Goal: Task Accomplishment & Management: Use online tool/utility

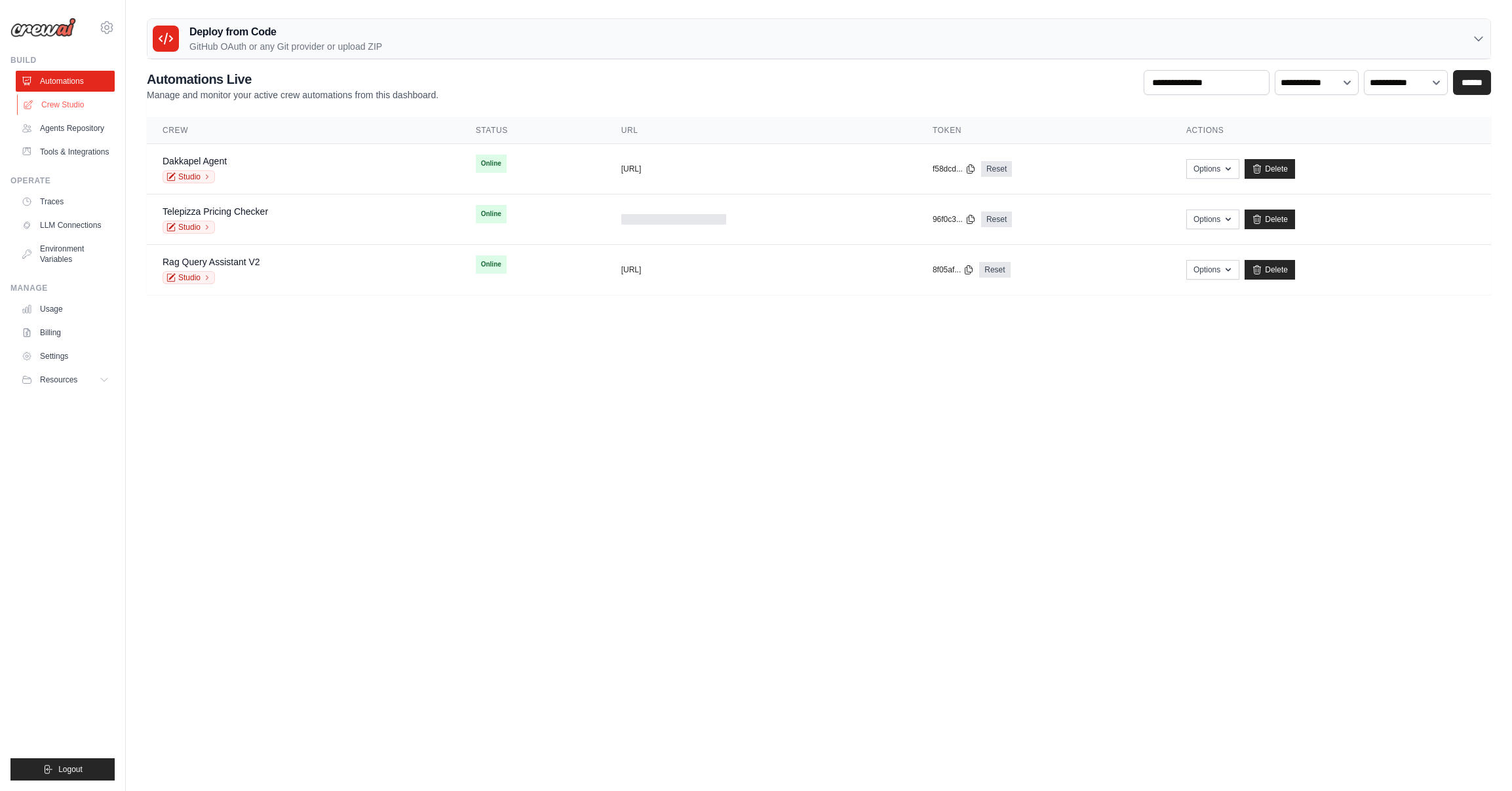
click at [62, 106] on link "Crew Studio" at bounding box center [67, 105] width 99 height 21
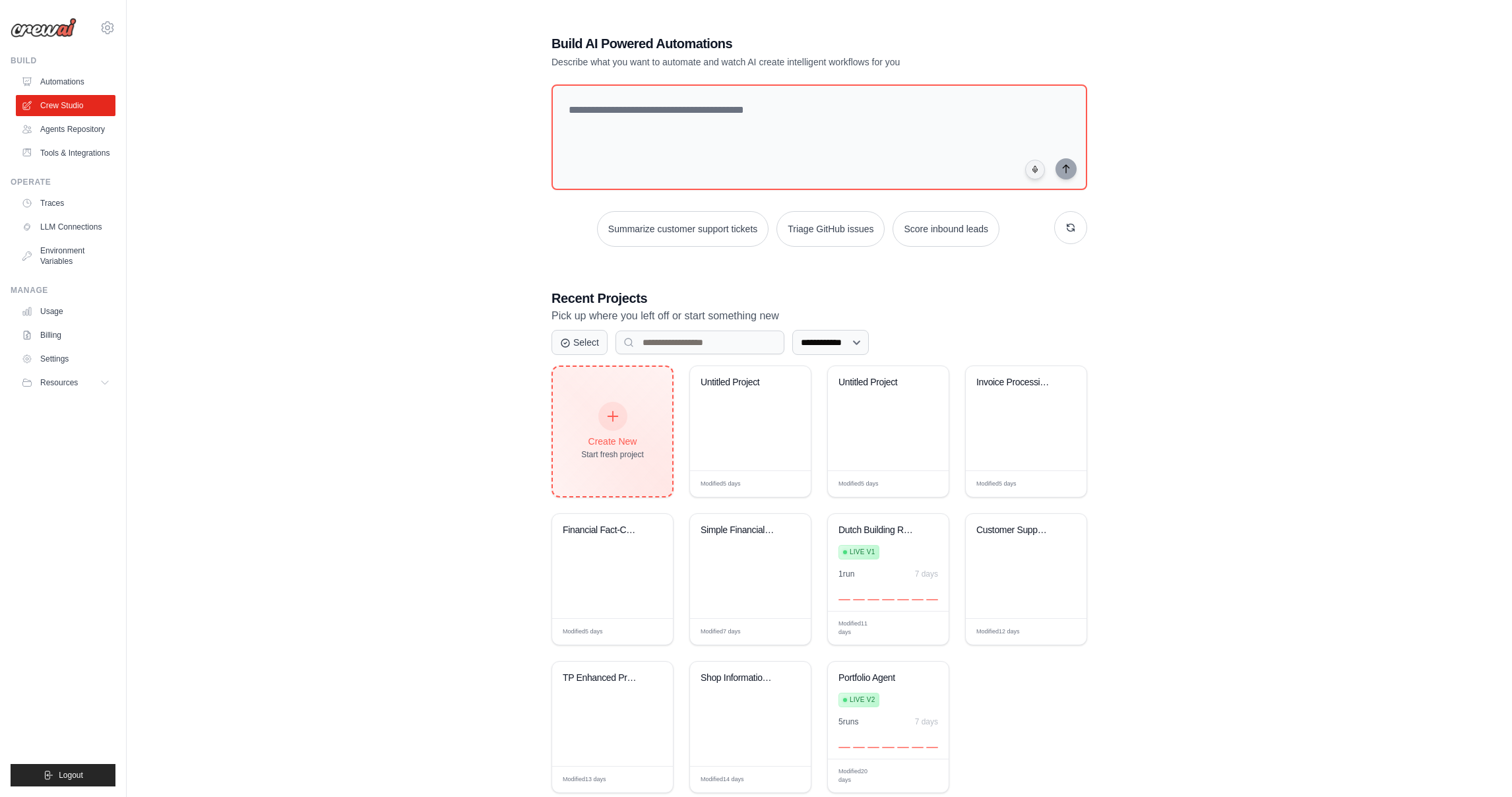
click at [613, 416] on icon at bounding box center [612, 416] width 15 height 15
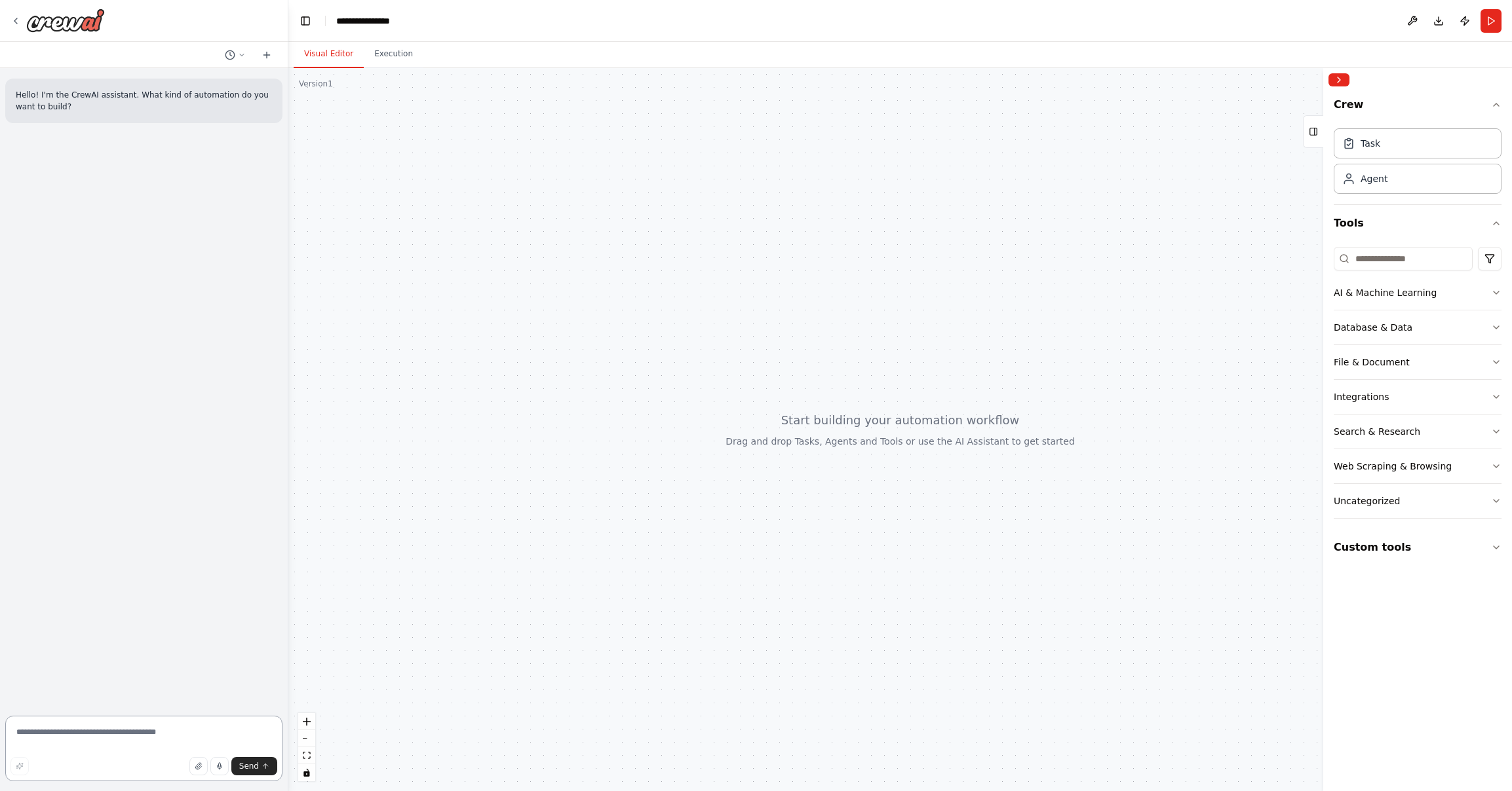
click at [80, 738] on textarea at bounding box center [144, 748] width 277 height 66
type textarea "**********"
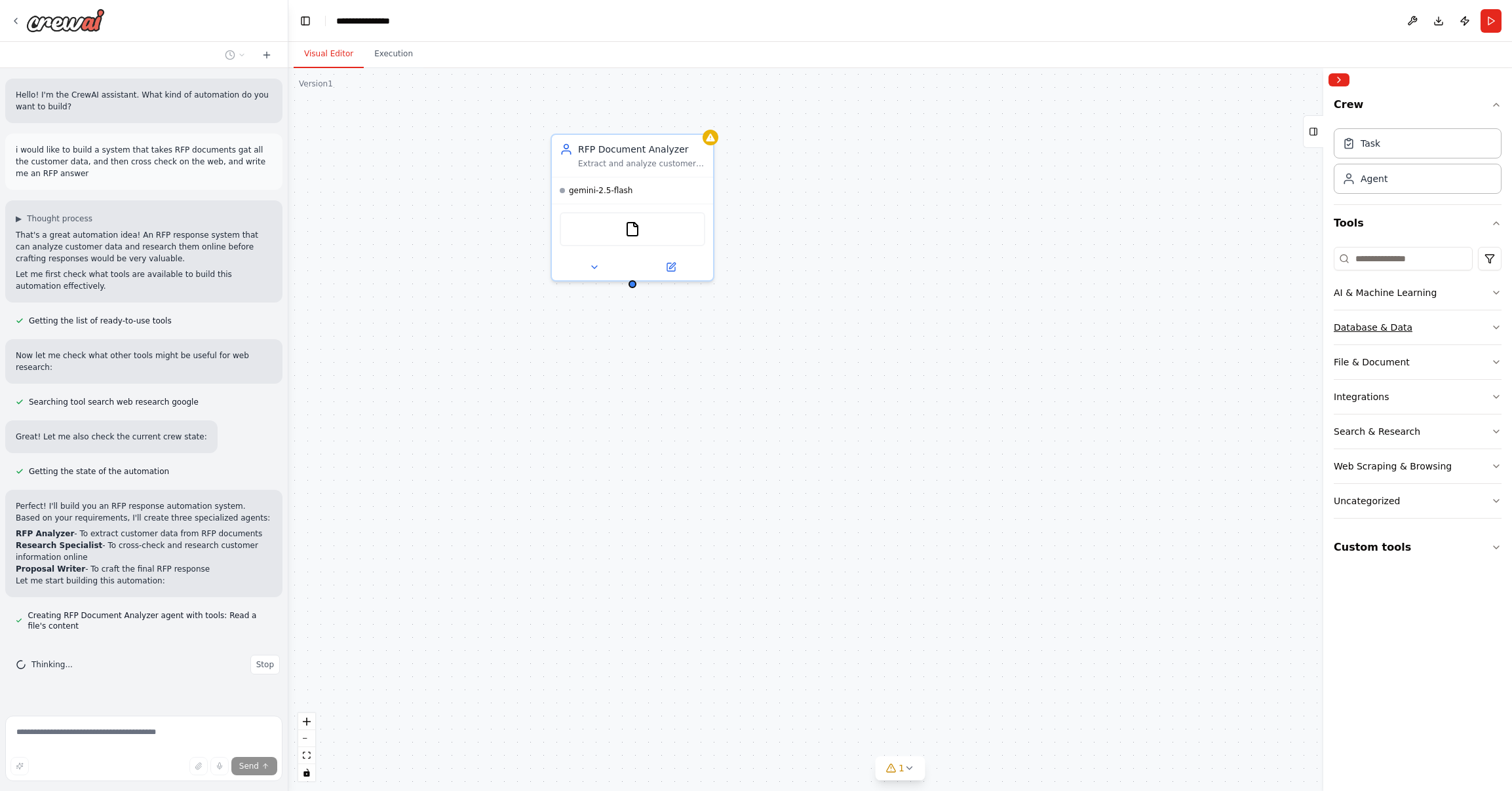
click at [1492, 332] on icon "button" at bounding box center [1496, 327] width 11 height 11
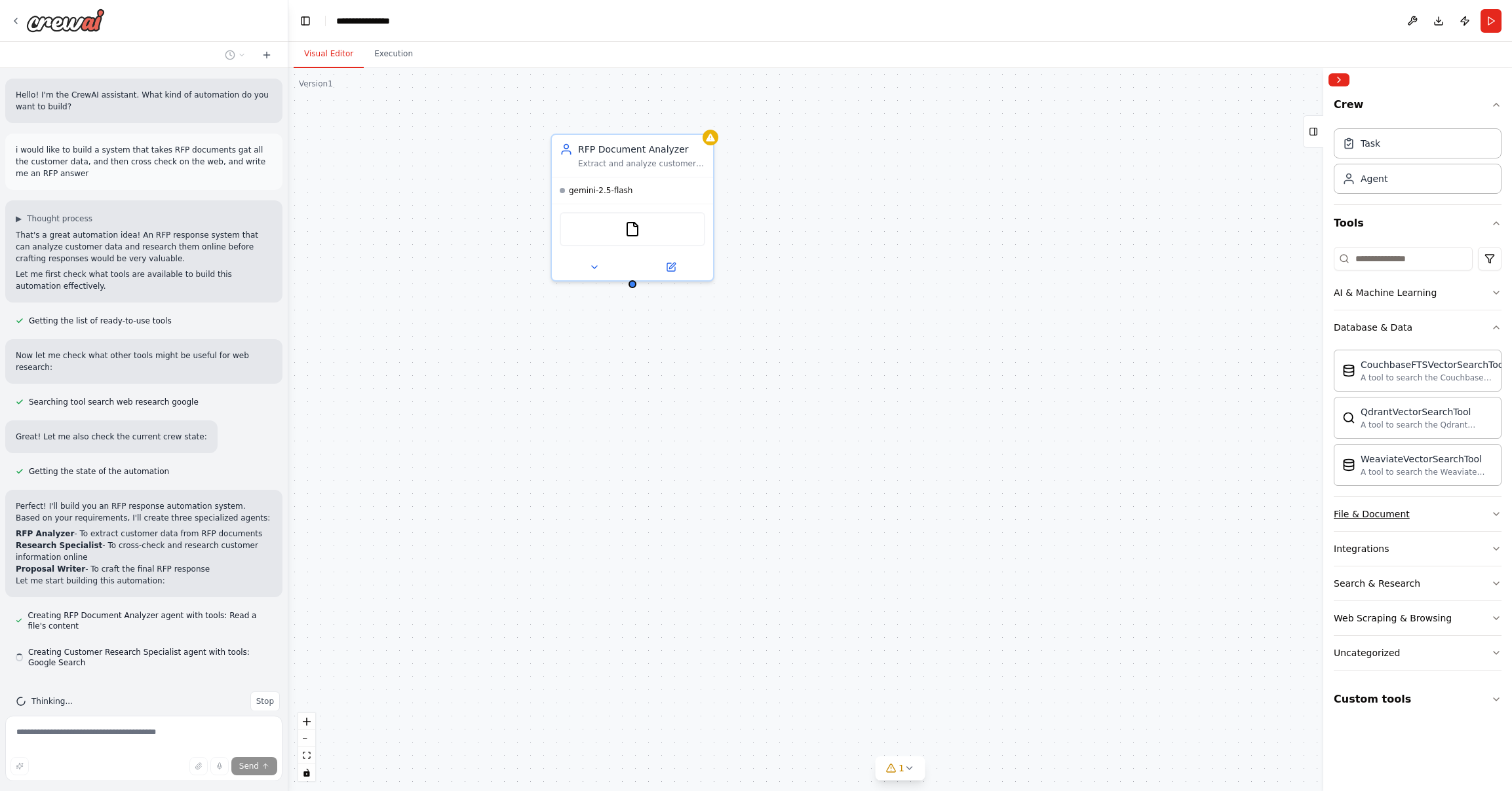
scroll to position [21, 0]
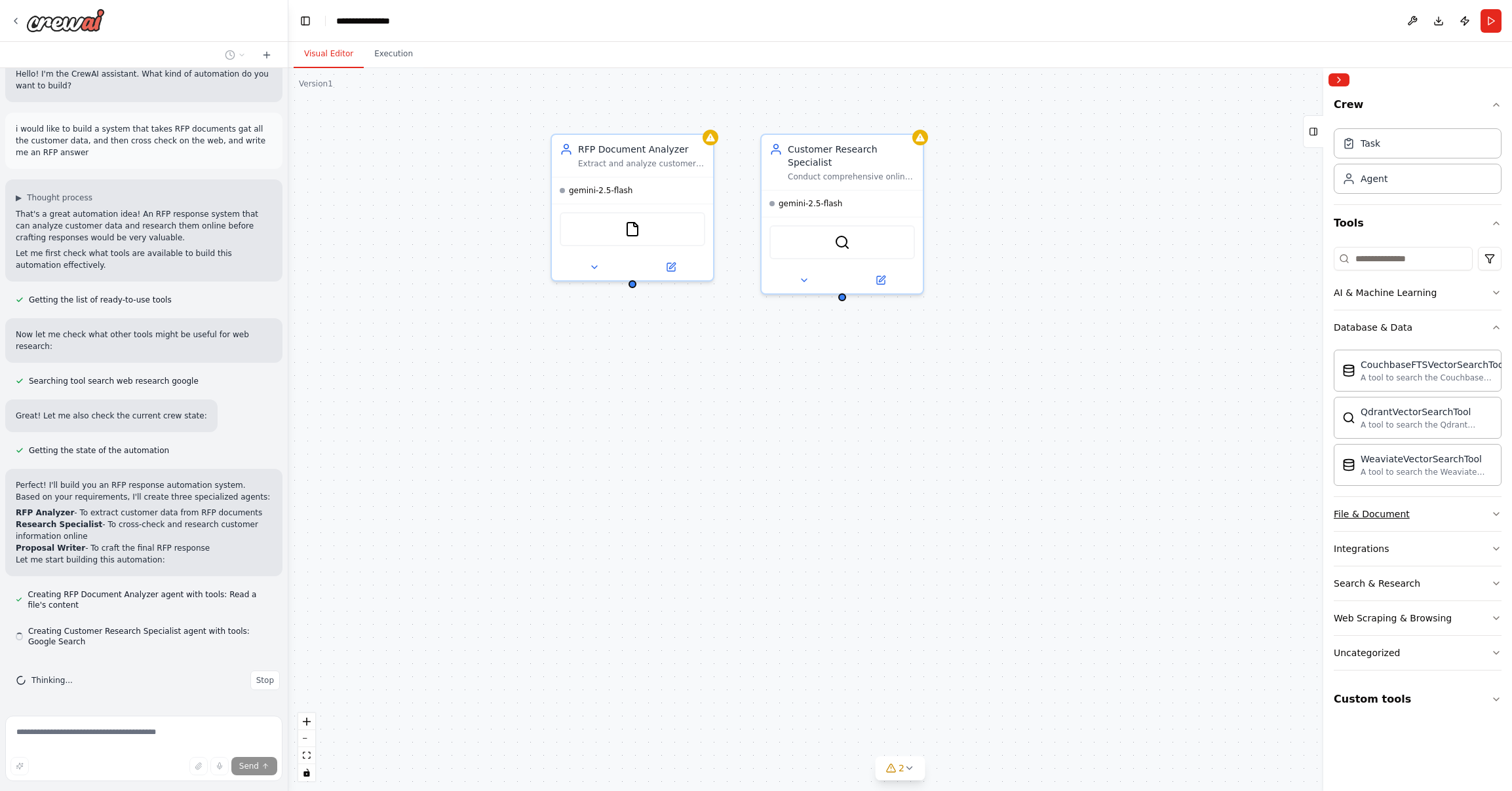
click at [1486, 517] on button "File & Document" at bounding box center [1417, 514] width 168 height 34
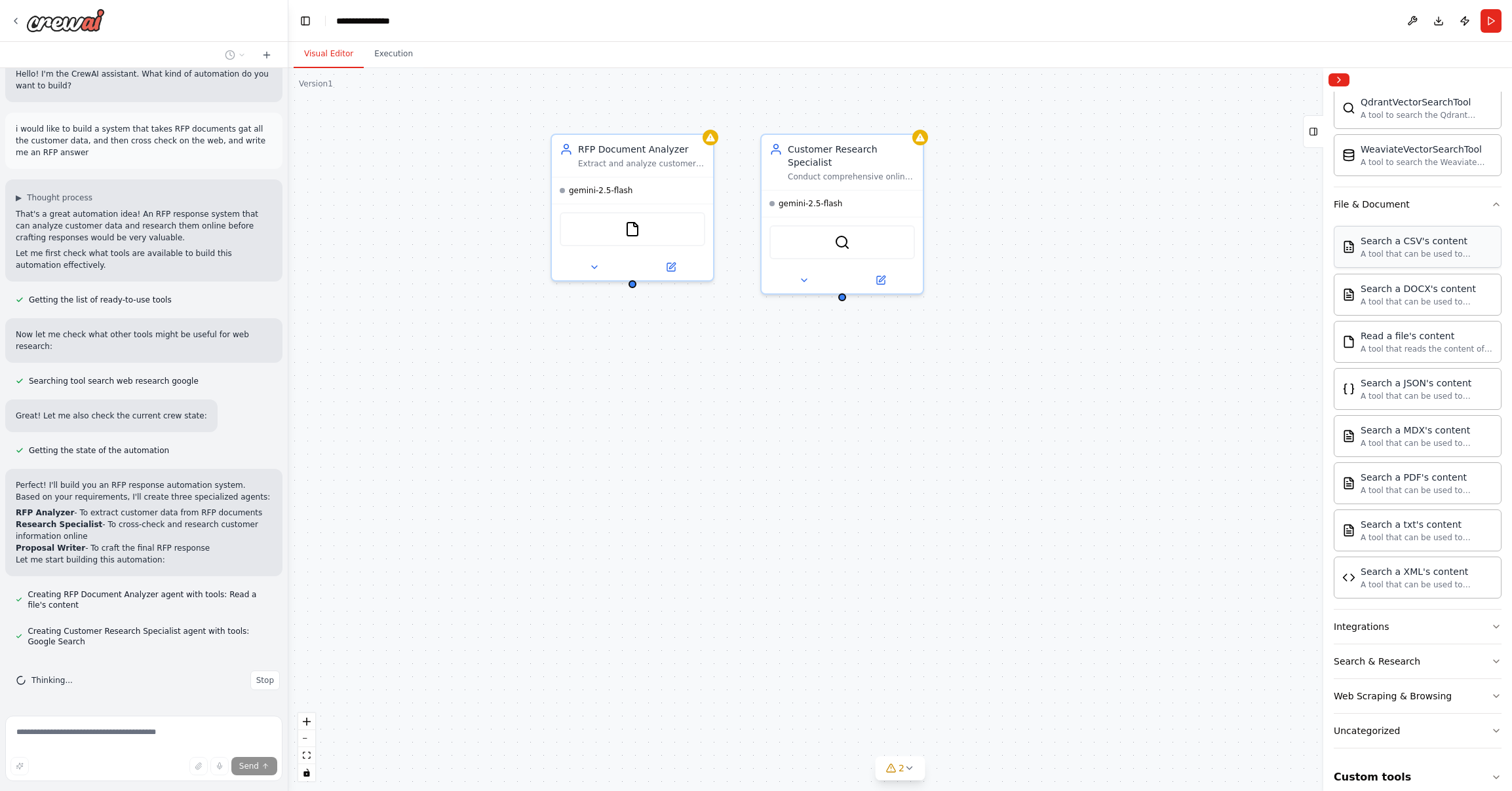
scroll to position [325, 0]
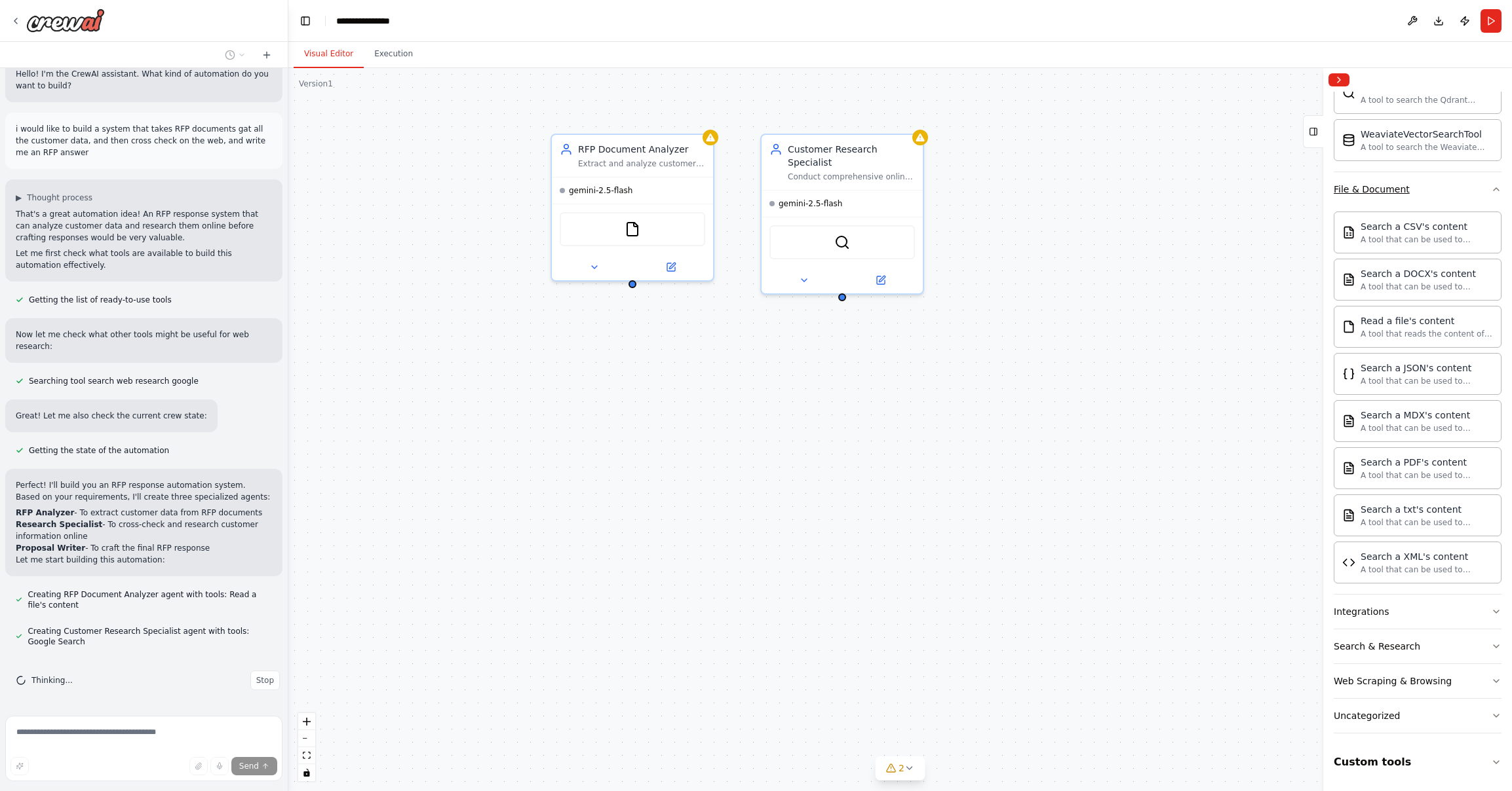
click at [1491, 193] on icon "button" at bounding box center [1496, 189] width 11 height 11
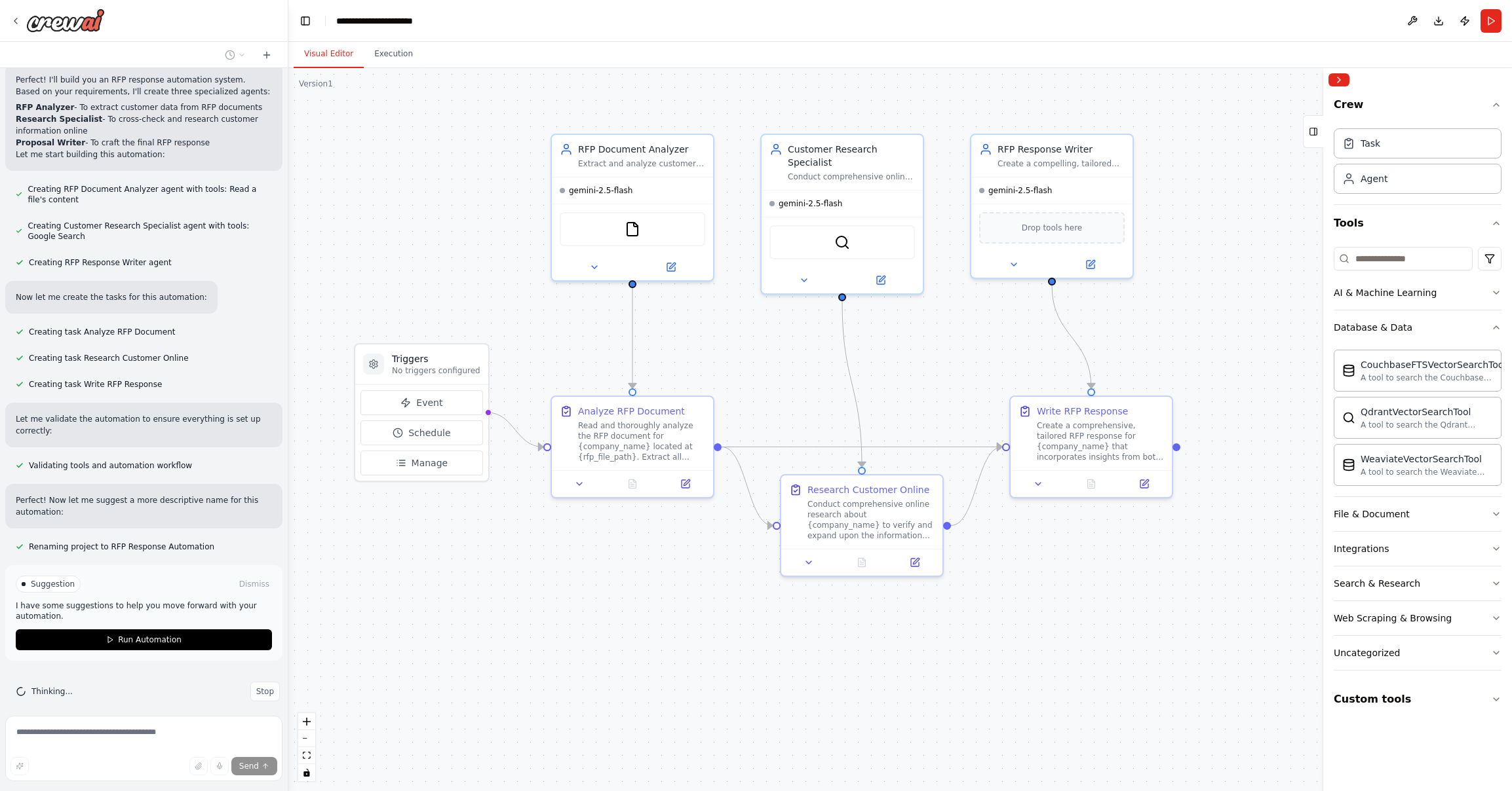
scroll to position [437, 0]
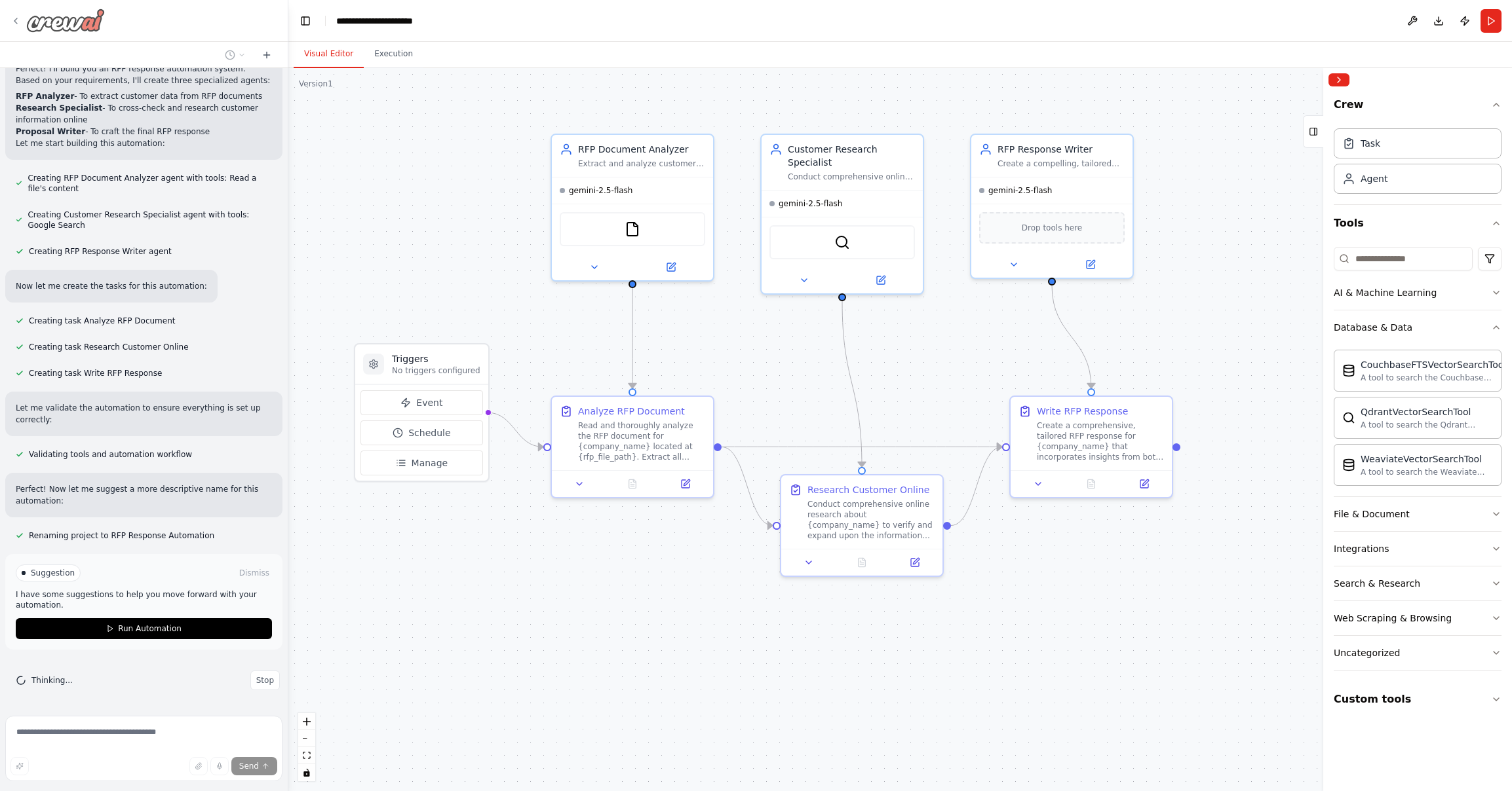
click at [17, 19] on icon at bounding box center [16, 20] width 11 height 11
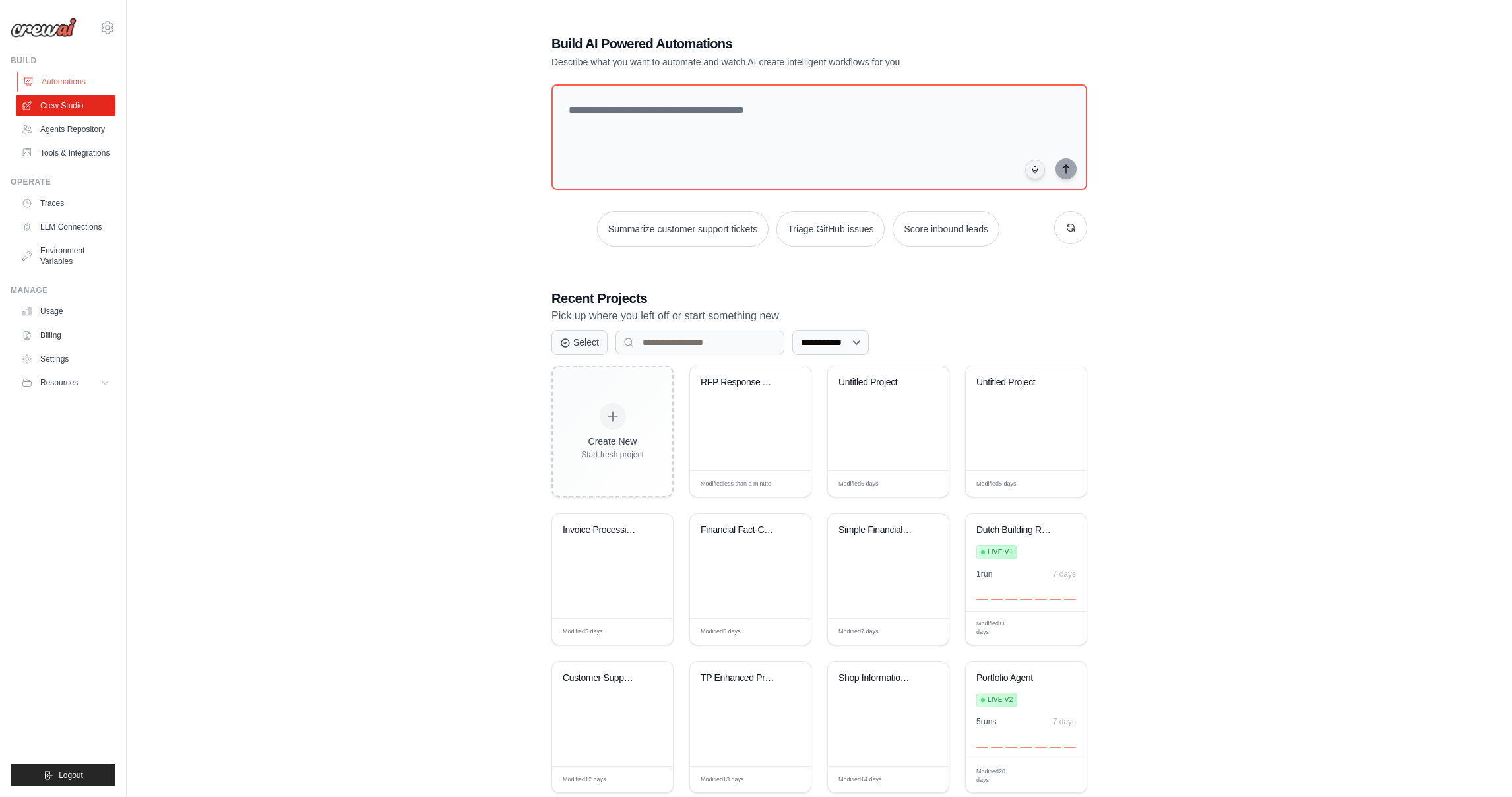
click at [69, 84] on link "Automations" at bounding box center [67, 82] width 100 height 21
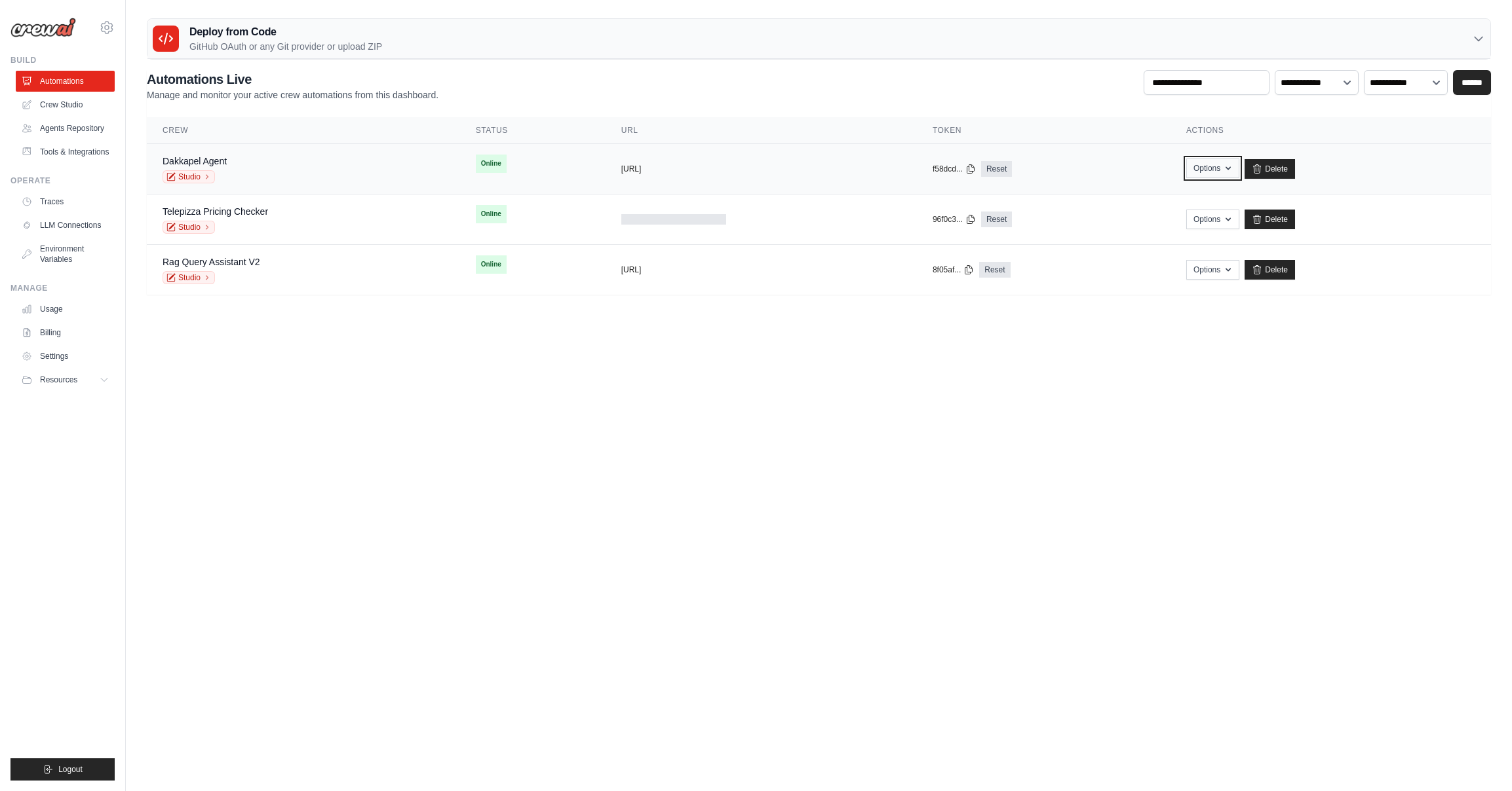
click at [1233, 172] on button "Options" at bounding box center [1212, 168] width 53 height 19
click at [1134, 111] on div "**********" at bounding box center [819, 182] width 1344 height 225
click at [224, 160] on link "Dakkapel Agent" at bounding box center [195, 161] width 64 height 11
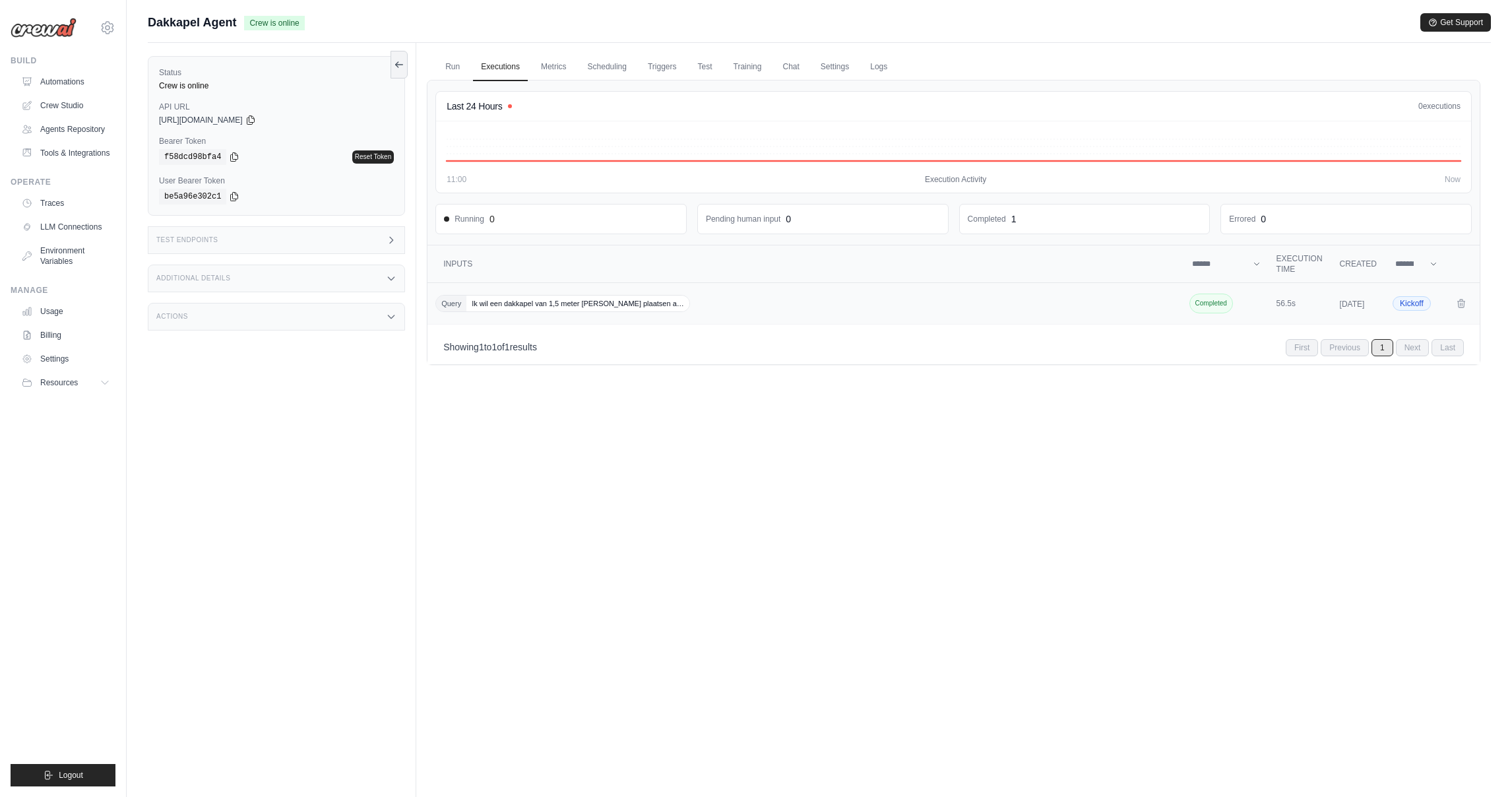
click at [583, 308] on span "Ik wil een dakkapel van 1,5 meter hoog plaatsen a…" at bounding box center [578, 304] width 223 height 16
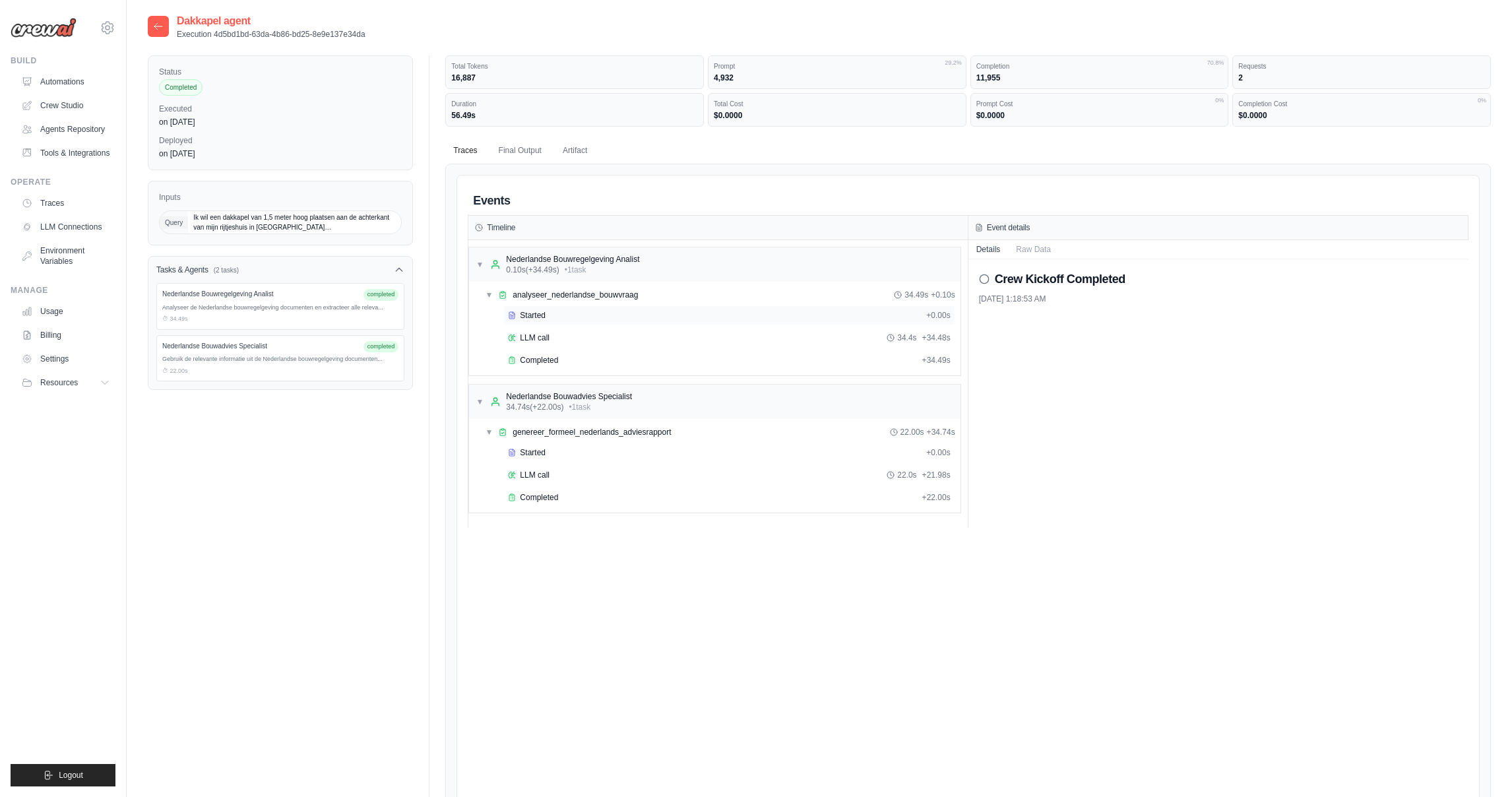
click at [525, 315] on span "Started" at bounding box center [532, 315] width 25 height 11
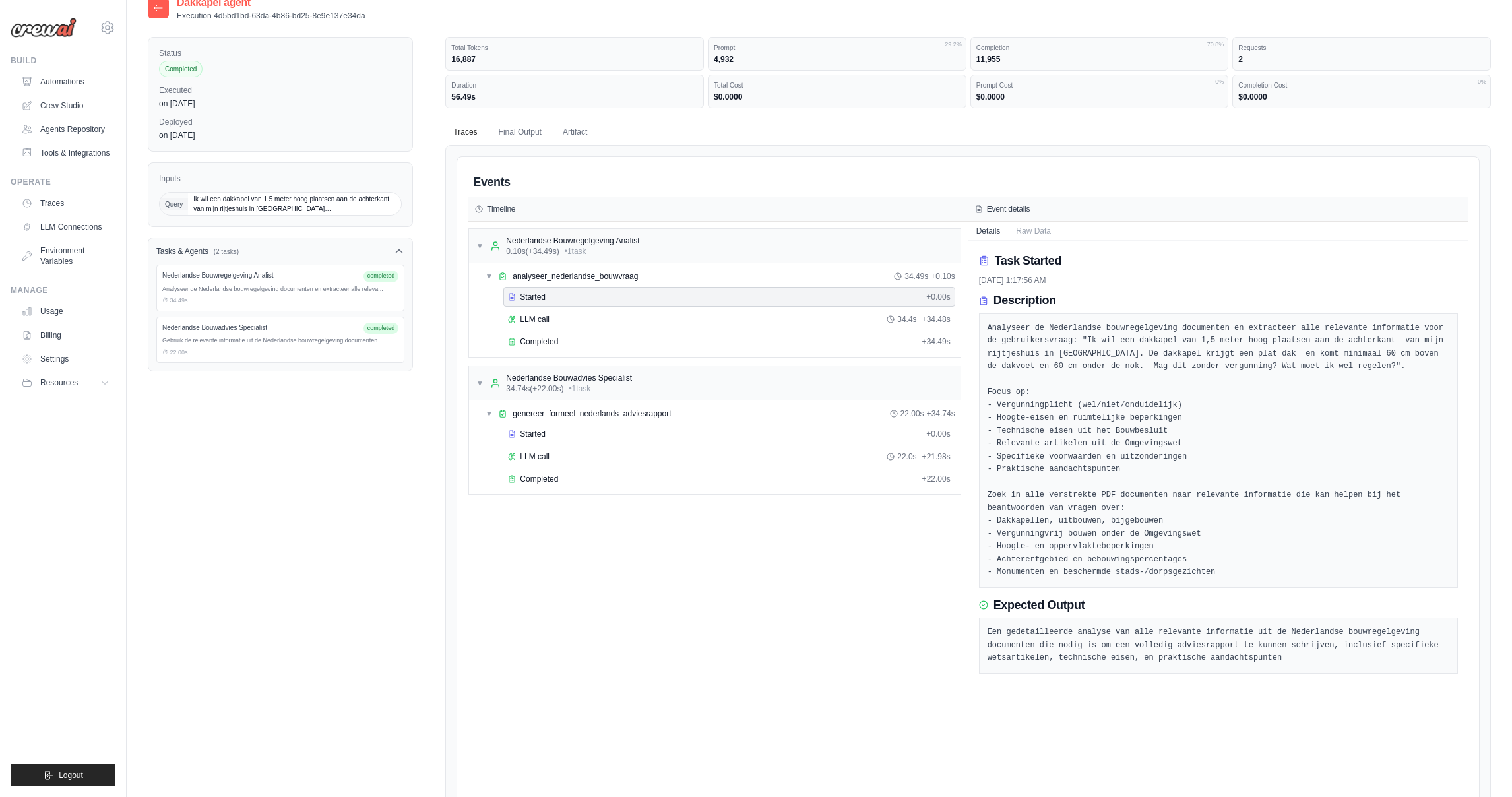
scroll to position [58, 0]
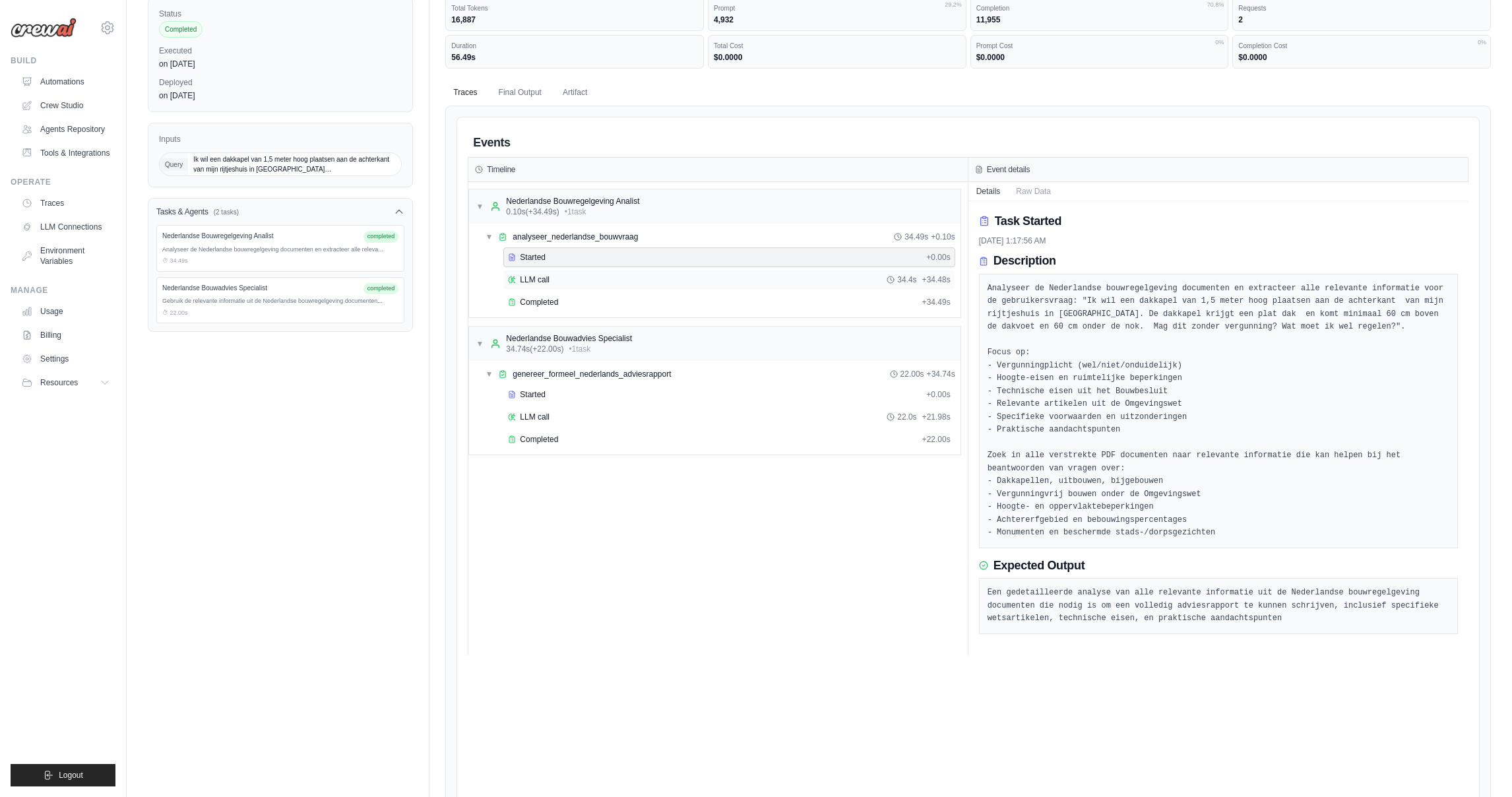
click at [536, 275] on span "LLM call" at bounding box center [534, 279] width 29 height 11
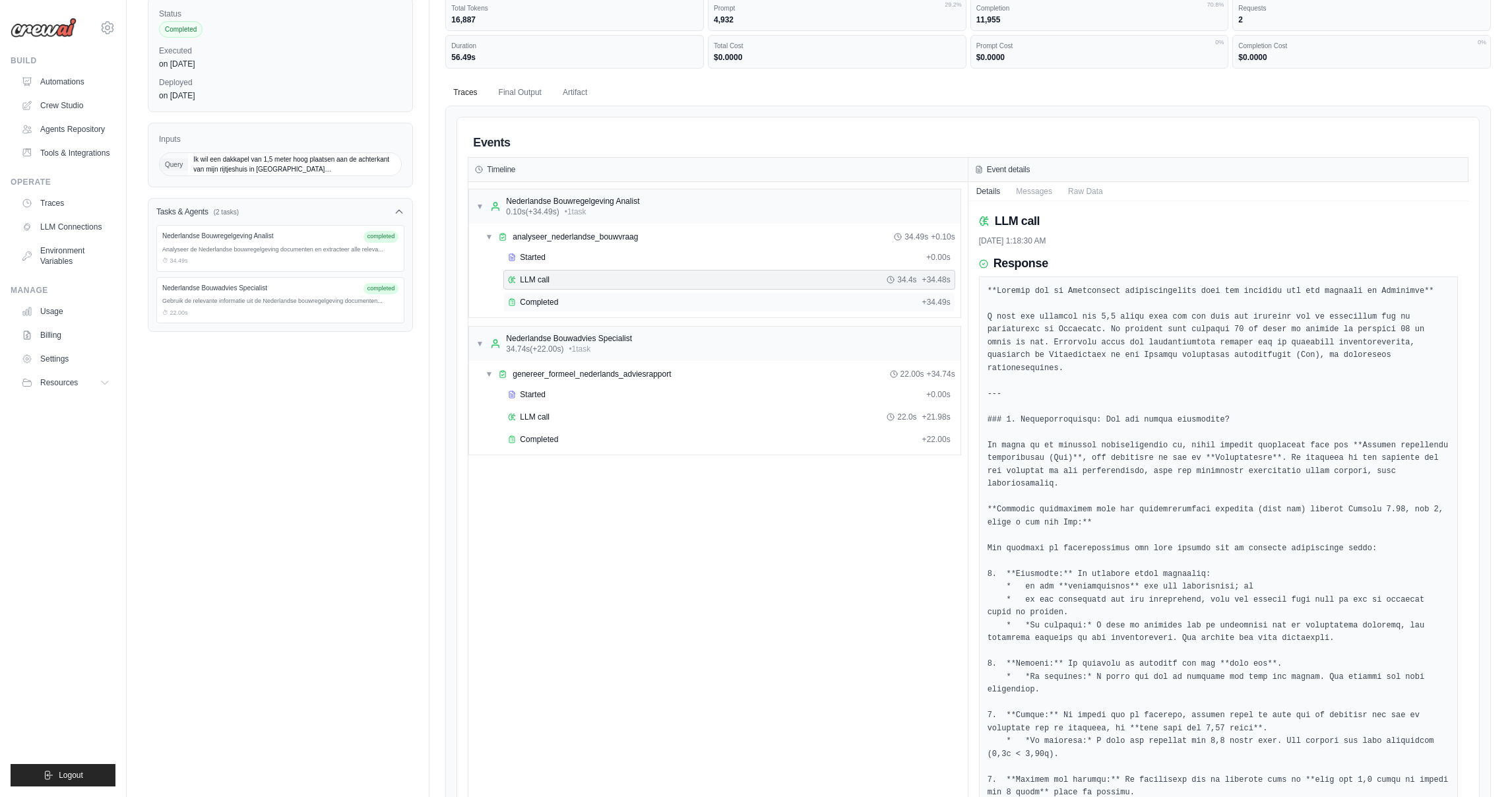
click at [549, 300] on span "Completed" at bounding box center [538, 302] width 38 height 11
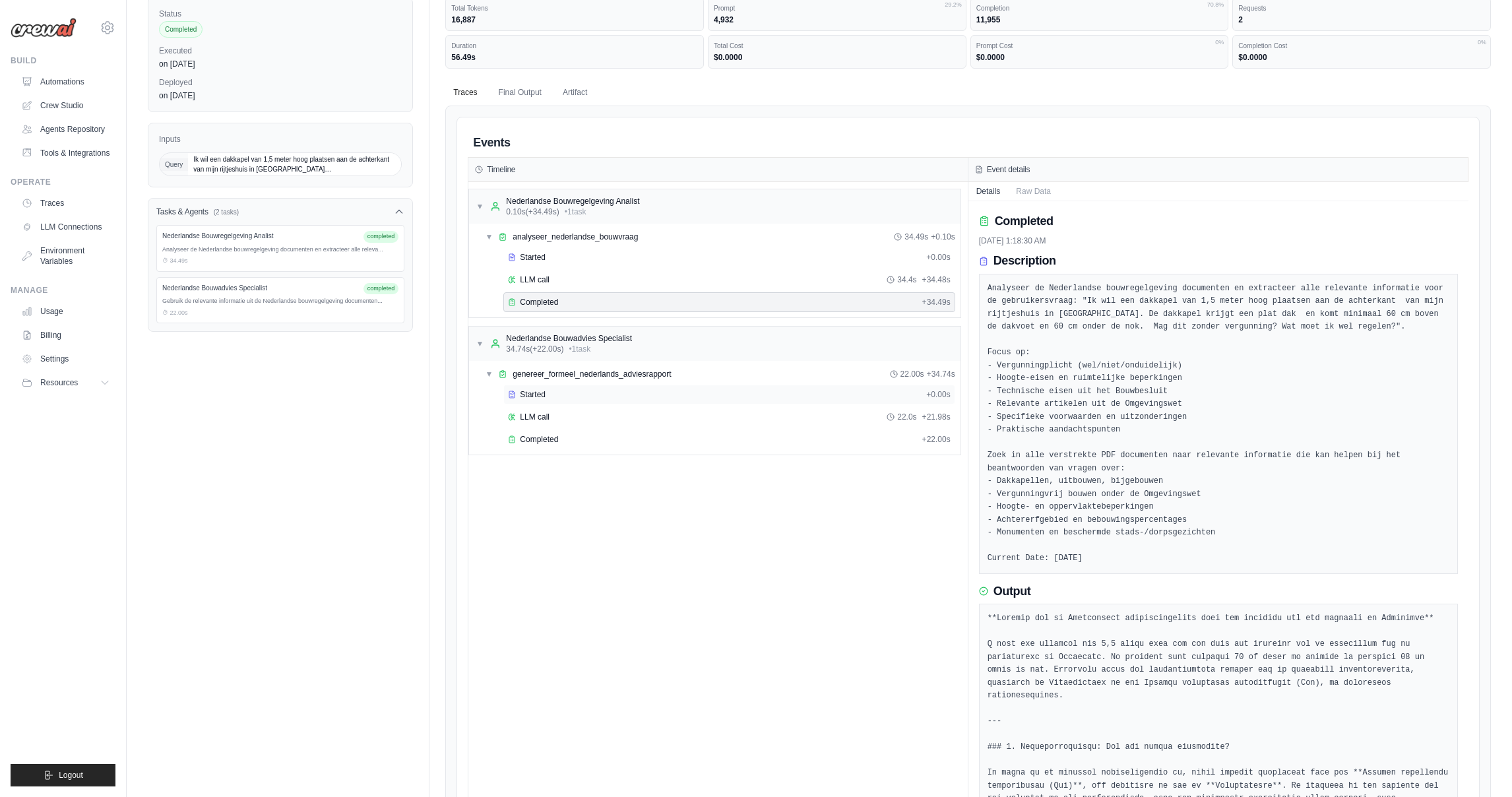
click at [530, 390] on span "Started" at bounding box center [532, 395] width 25 height 11
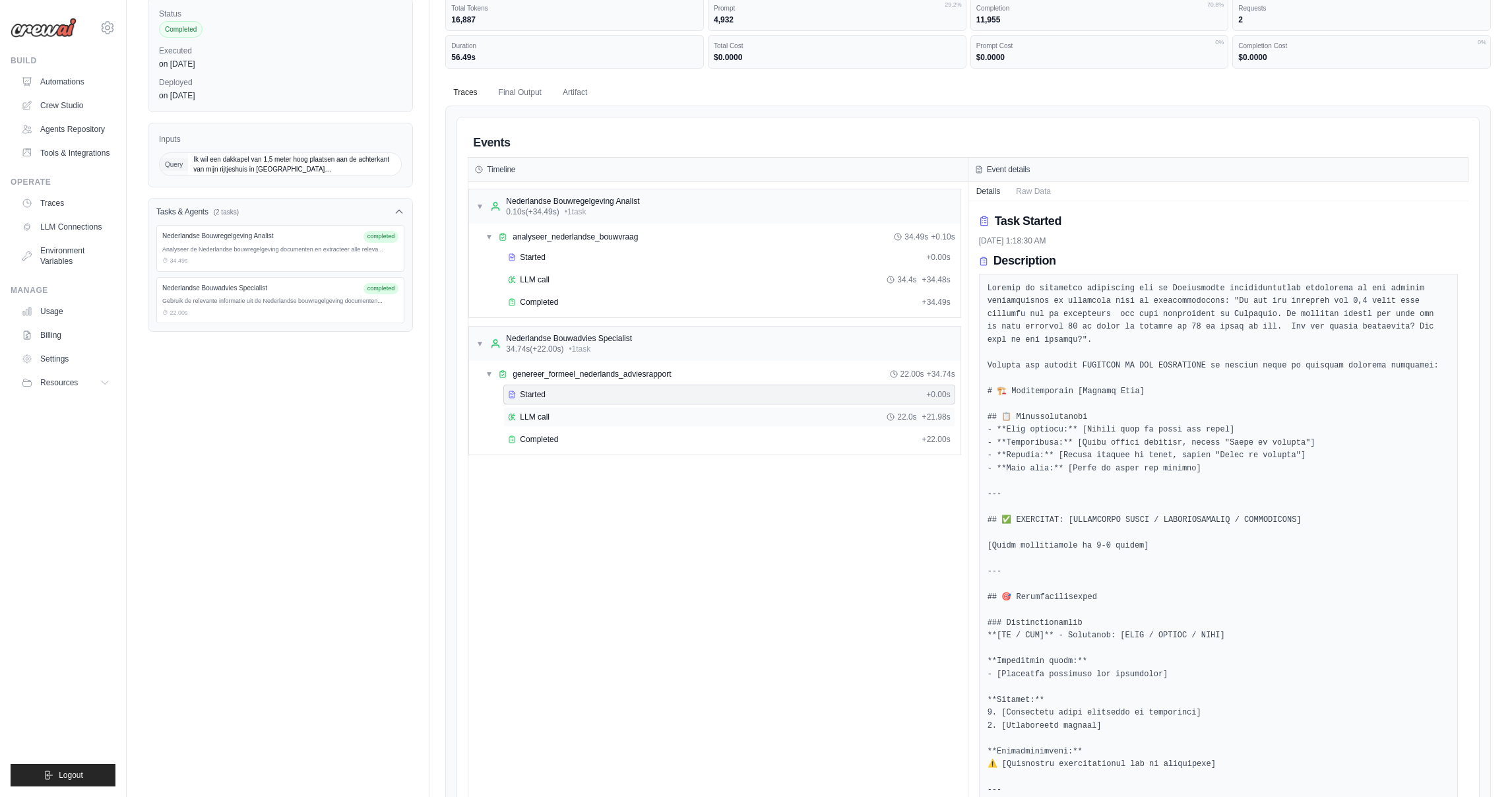
click at [539, 416] on span "LLM call" at bounding box center [534, 417] width 29 height 11
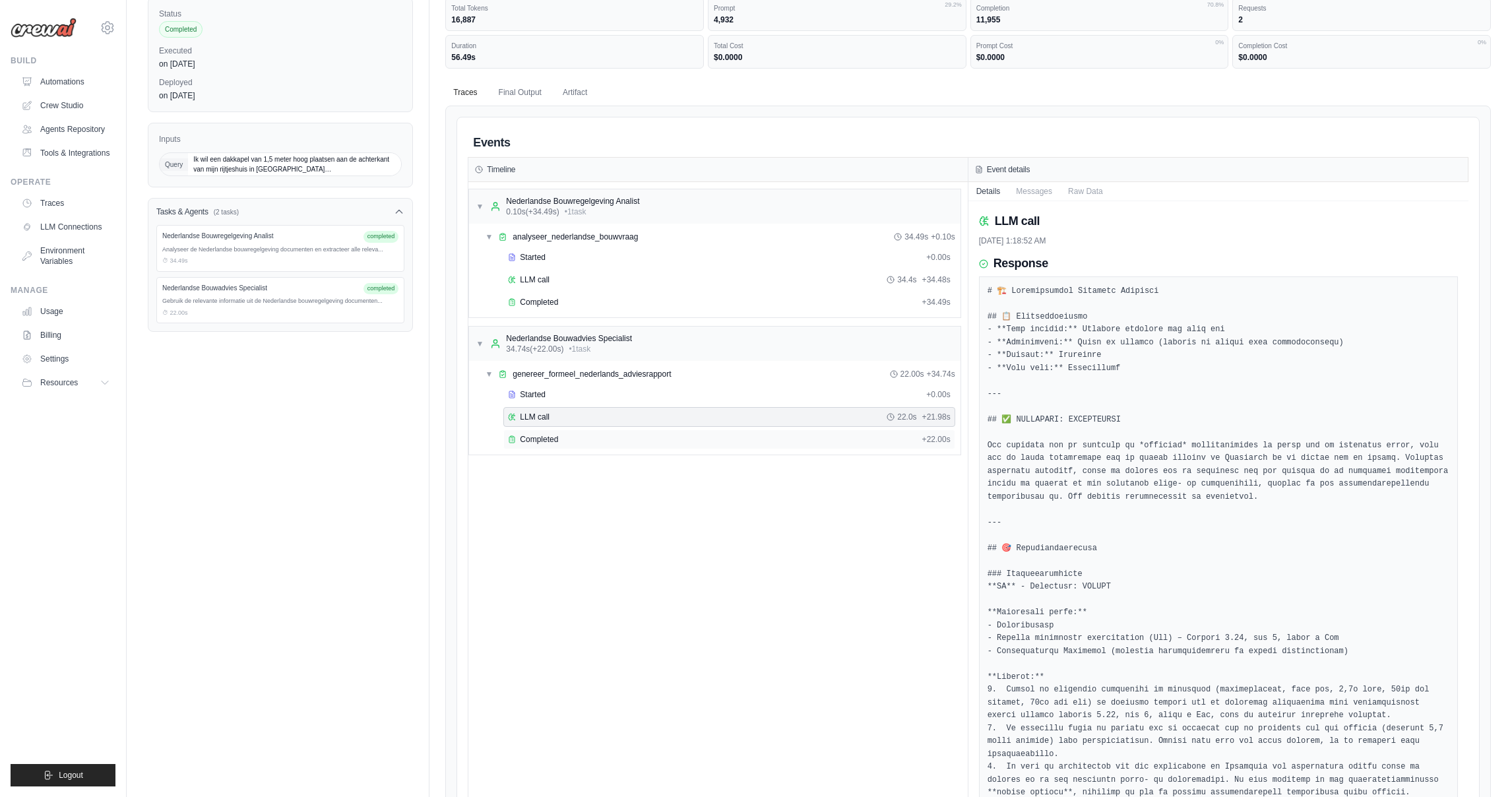
click at [553, 447] on div "Completed + 22.00s" at bounding box center [729, 440] width 451 height 20
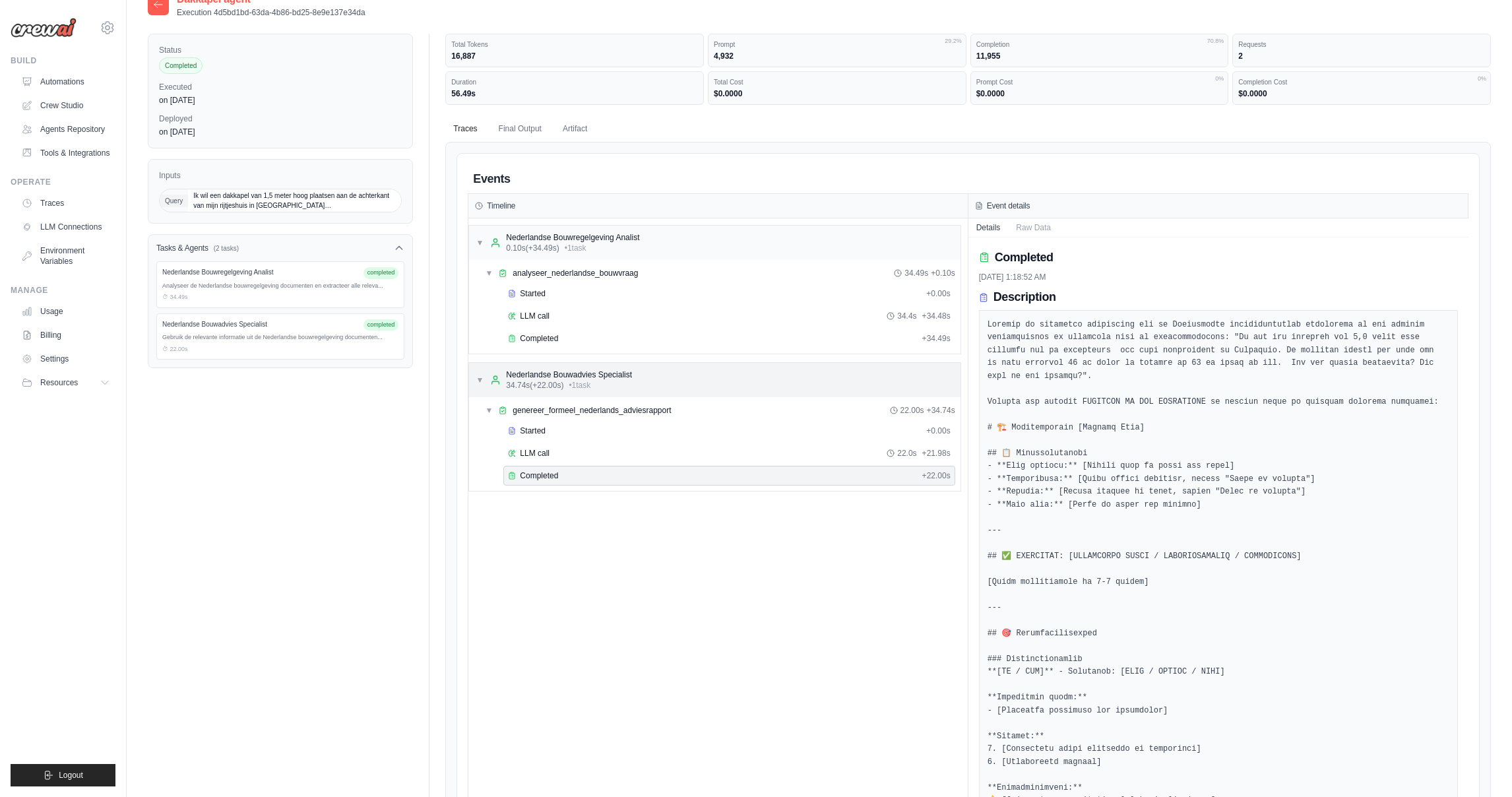
scroll to position [0, 0]
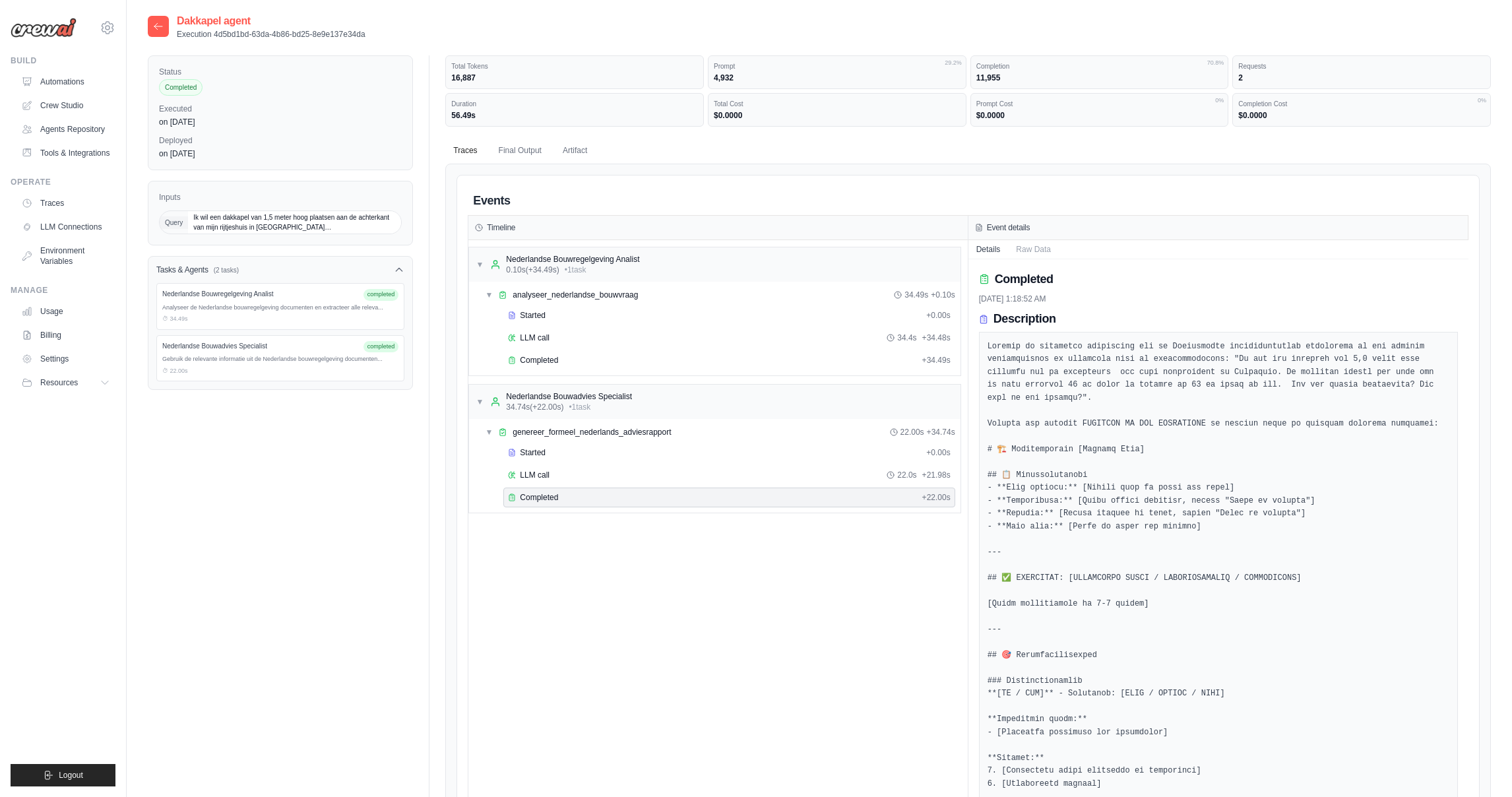
click at [162, 26] on icon at bounding box center [158, 26] width 8 height 6
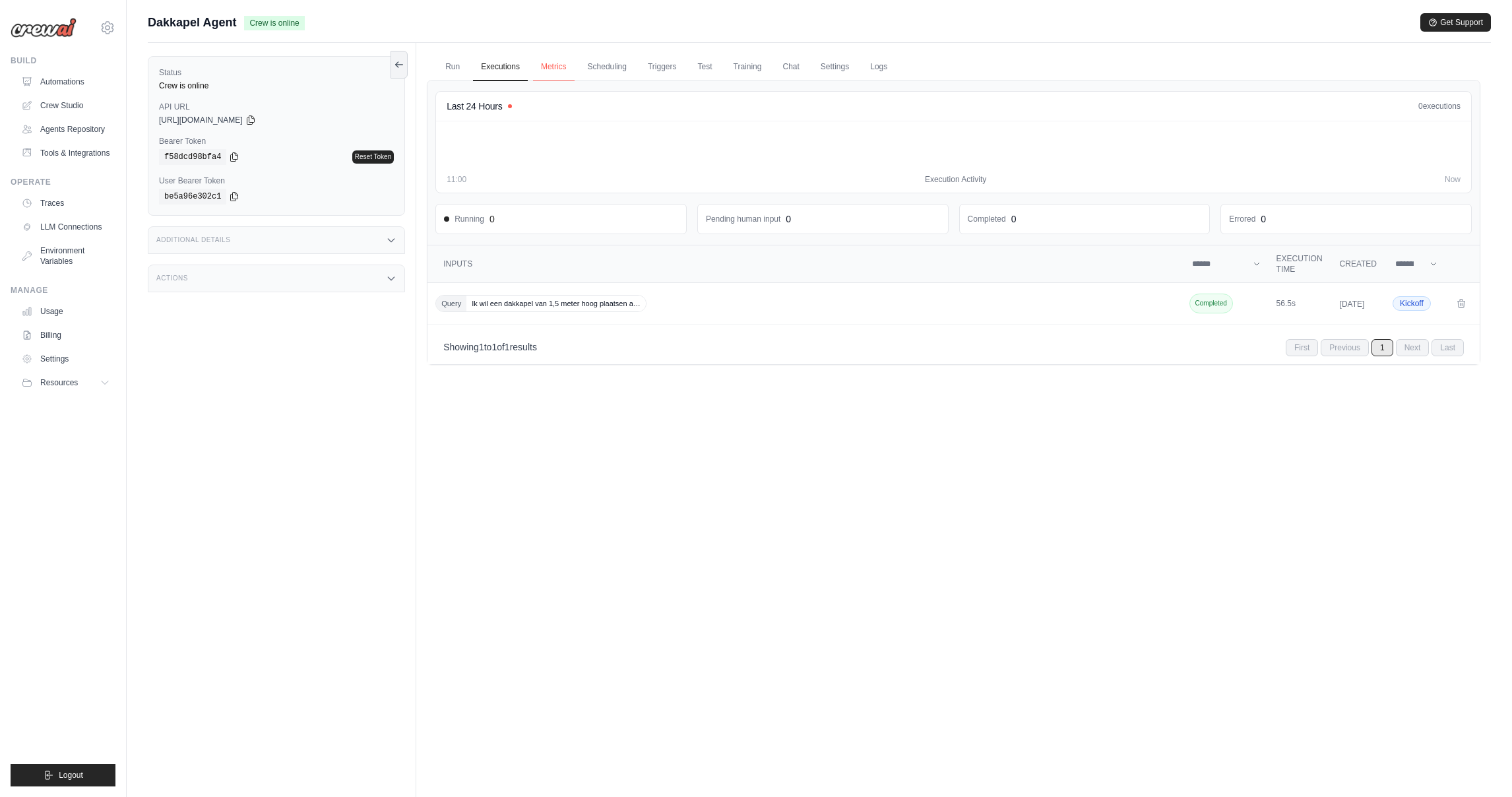
click at [541, 64] on link "Metrics" at bounding box center [554, 67] width 42 height 27
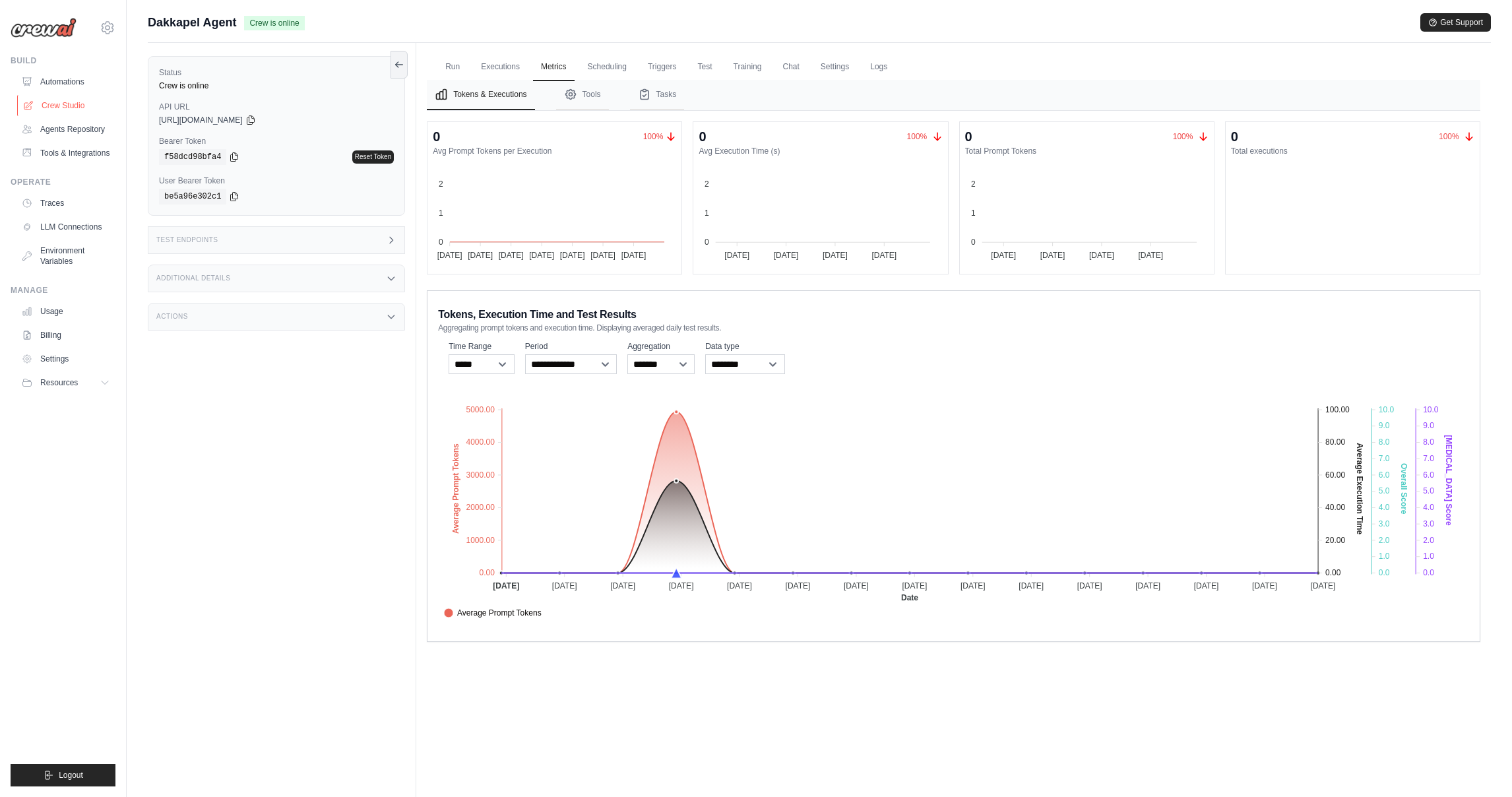
click at [60, 108] on link "Crew Studio" at bounding box center [67, 105] width 100 height 21
click at [66, 105] on link "Crew Studio" at bounding box center [67, 105] width 100 height 21
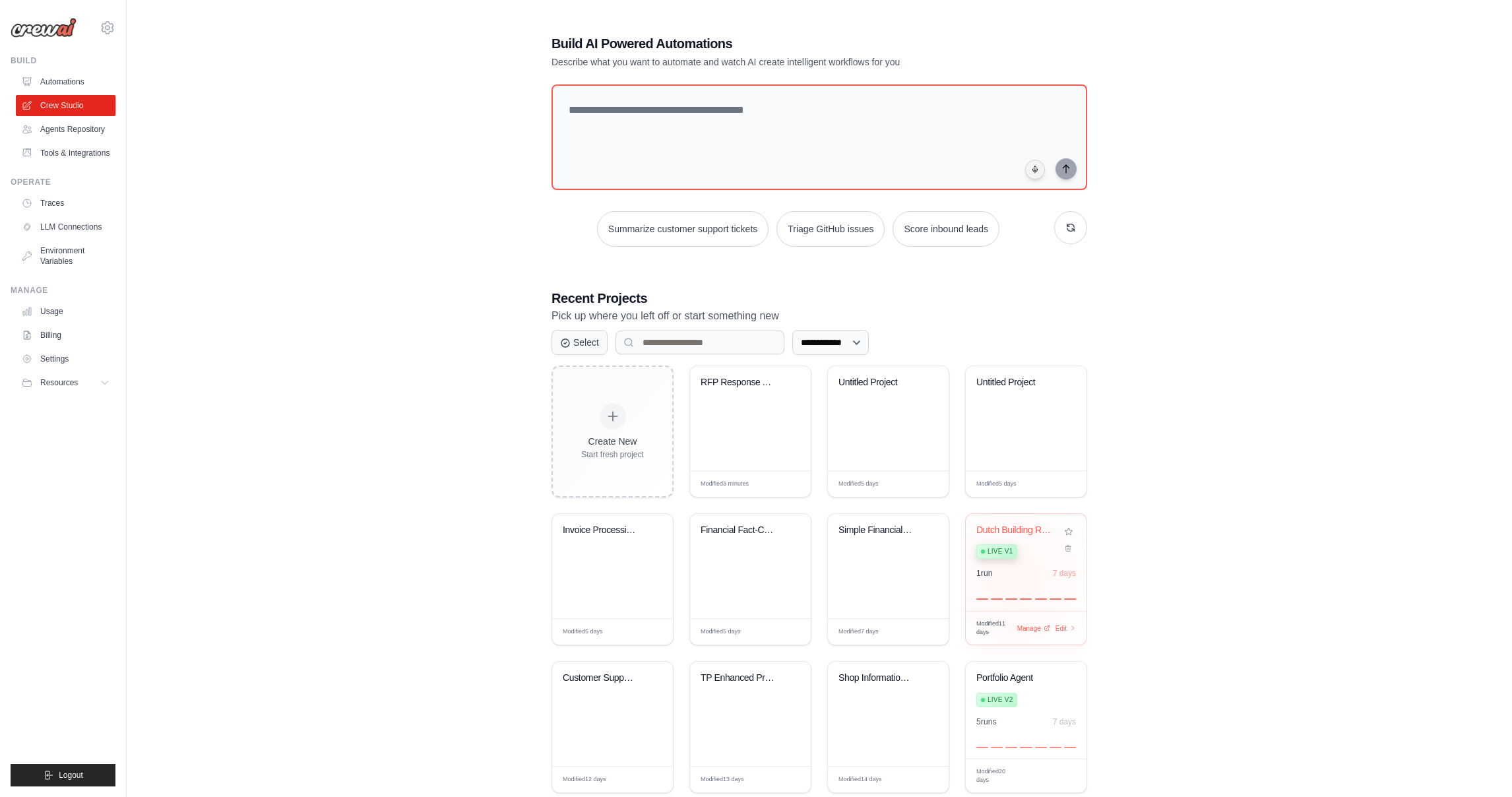
click at [1014, 578] on div "1 run 7 days" at bounding box center [1027, 584] width 100 height 31
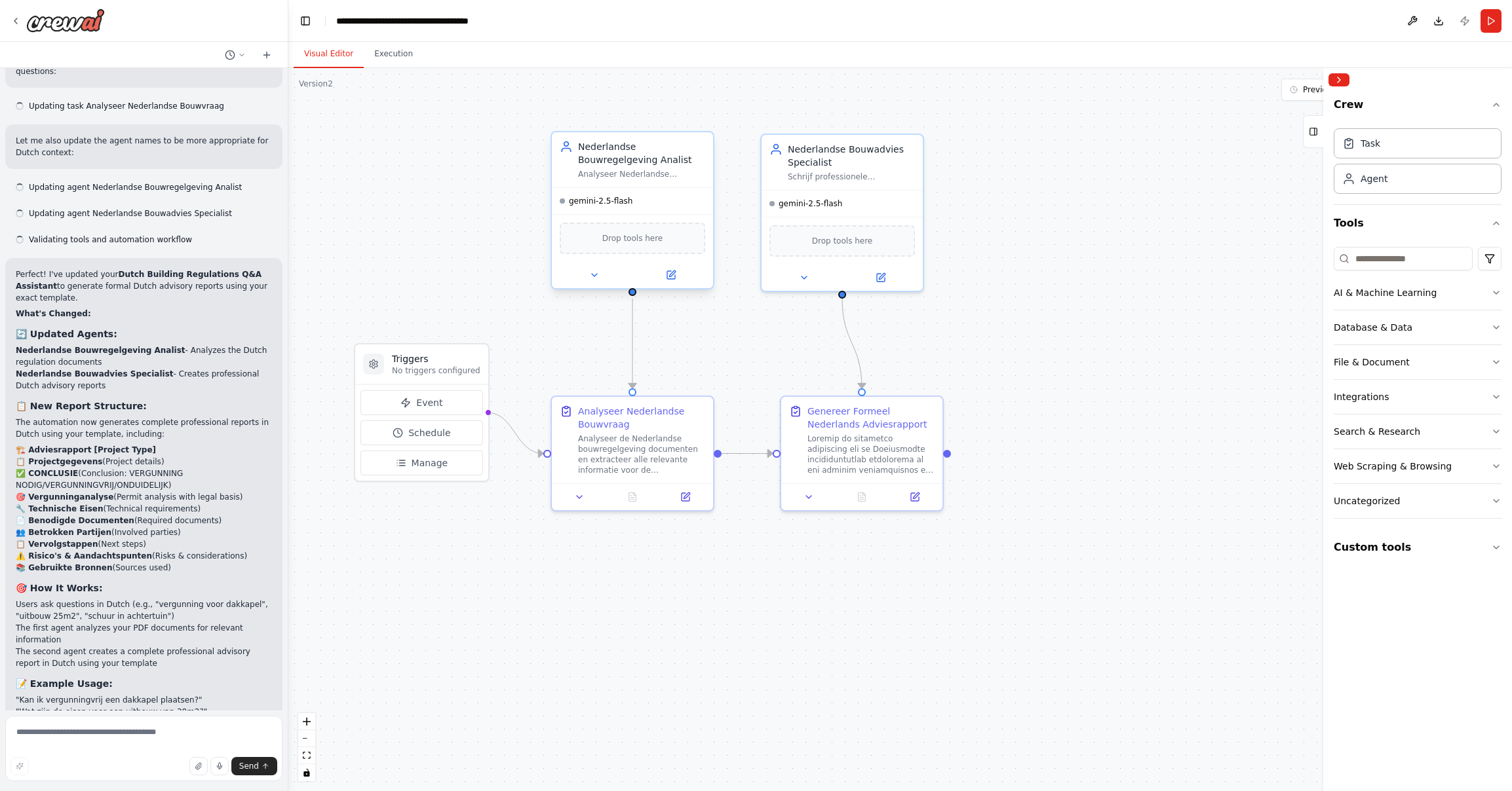
scroll to position [3956, 0]
click at [1413, 471] on div "Web Scraping & Browsing" at bounding box center [1393, 466] width 118 height 14
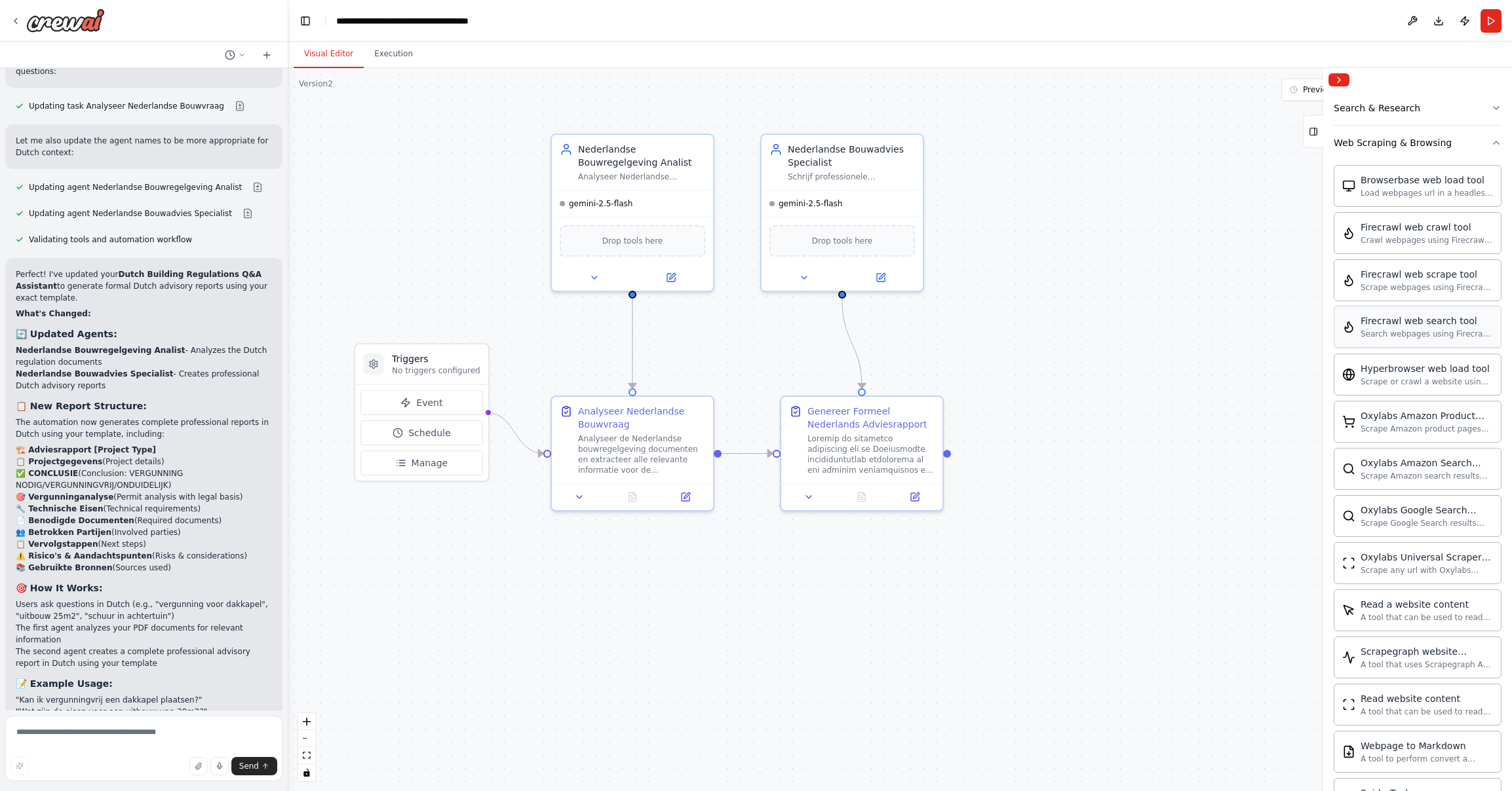
scroll to position [503, 0]
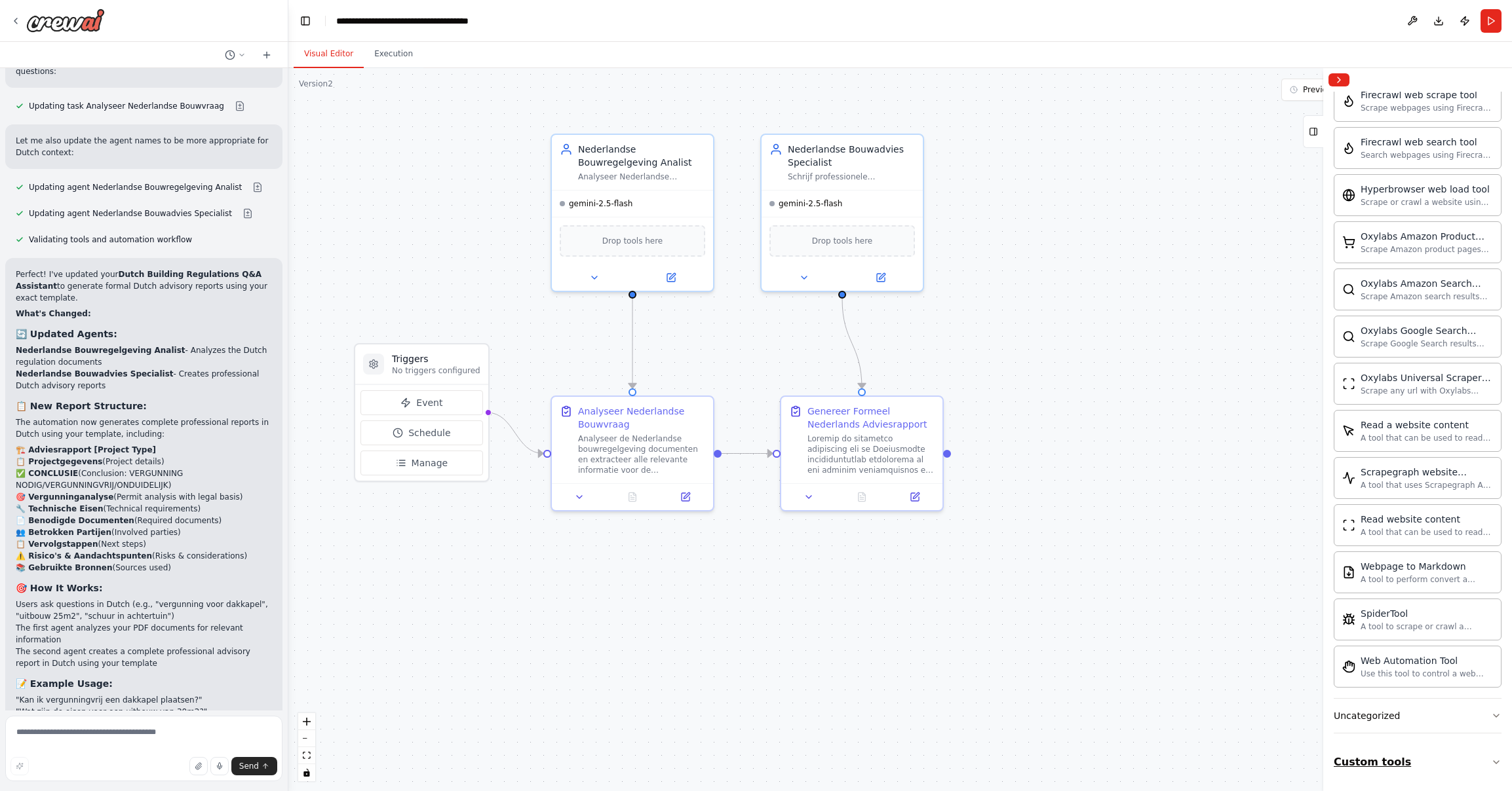
click at [1383, 756] on button "Custom tools" at bounding box center [1417, 762] width 168 height 37
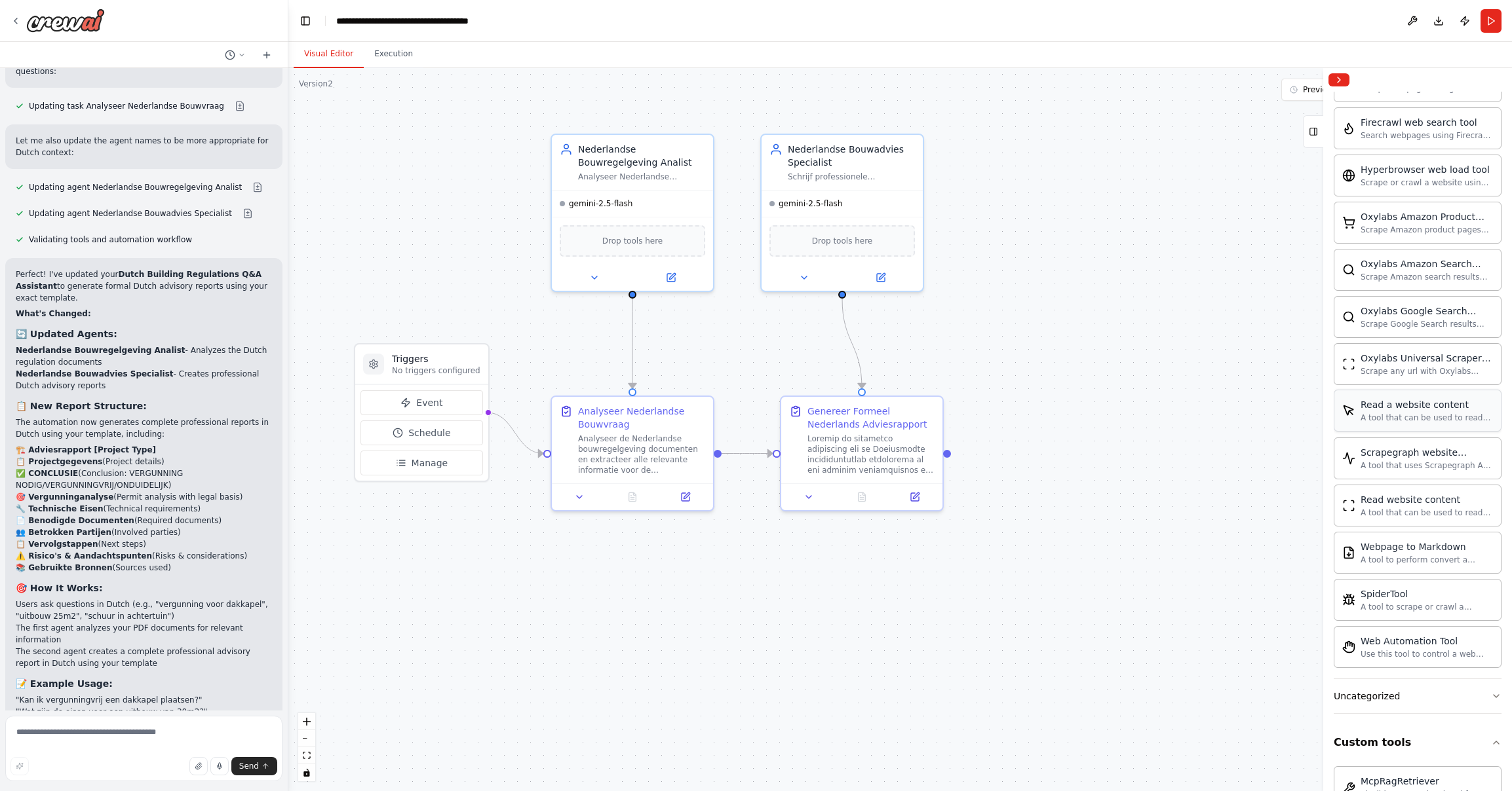
scroll to position [35, 0]
